Goal: Information Seeking & Learning: Learn about a topic

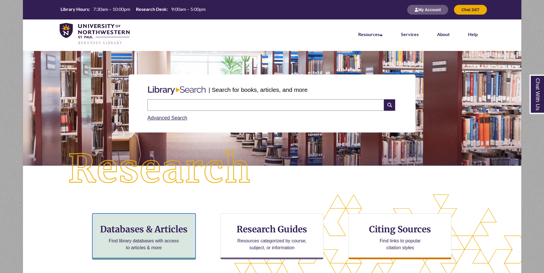
click at [157, 224] on div "Databases & Articles Find library databases with access to articles & more" at bounding box center [143, 237] width 103 height 46
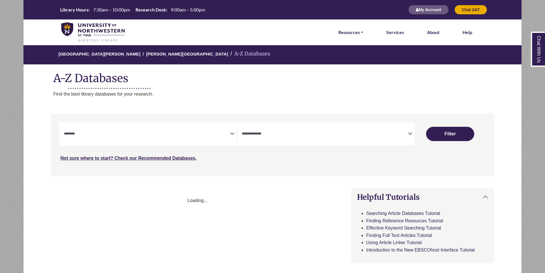
select select "Database Subject Filter"
select select "Database Types Filter"
select select "Database Subject Filter"
select select "Database Types Filter"
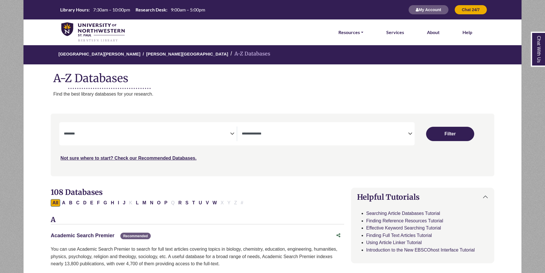
click at [104, 236] on link "Academic Search Premier This link opens in a new window" at bounding box center [83, 236] width 64 height 6
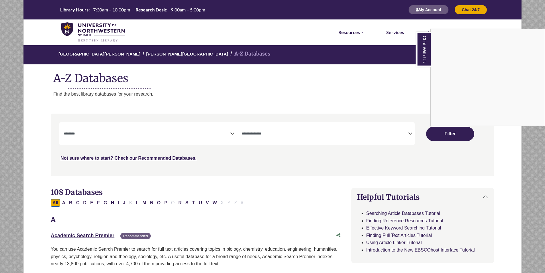
click at [422, 56] on link "Chat With Us" at bounding box center [423, 49] width 14 height 35
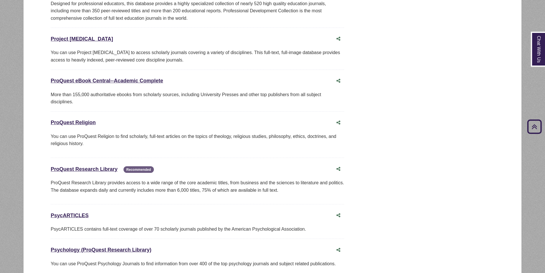
scroll to position [3984, 0]
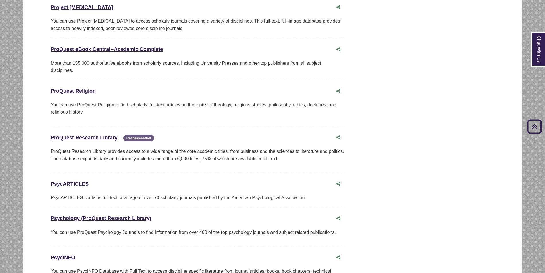
click at [67, 181] on link "PsycARTICLES This link opens in a new window" at bounding box center [70, 184] width 38 height 6
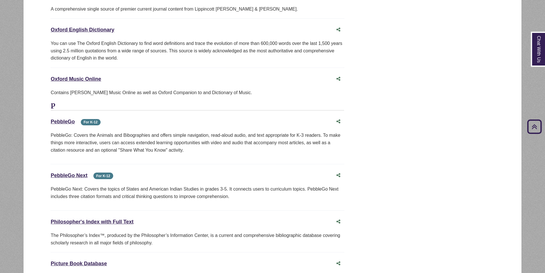
scroll to position [3525, 0]
